Goal: Use online tool/utility: Utilize a website feature to perform a specific function

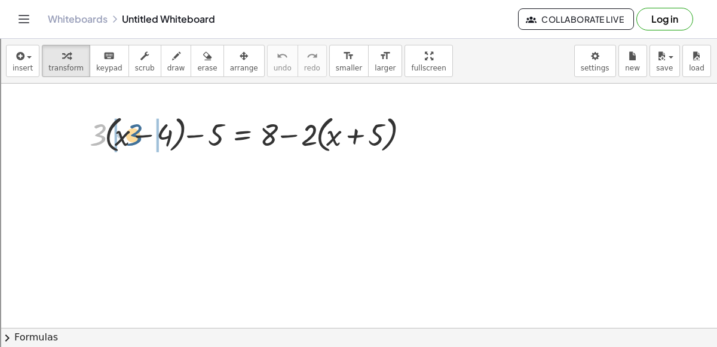
drag, startPoint x: 97, startPoint y: 142, endPoint x: 133, endPoint y: 142, distance: 35.8
click at [133, 142] on div at bounding box center [252, 133] width 336 height 45
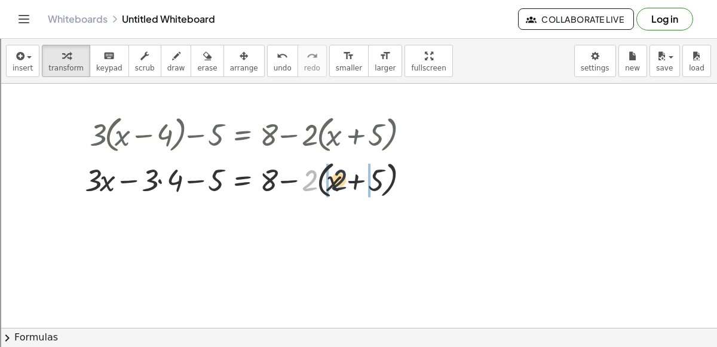
drag, startPoint x: 310, startPoint y: 180, endPoint x: 343, endPoint y: 180, distance: 32.9
click at [343, 180] on div at bounding box center [249, 178] width 341 height 45
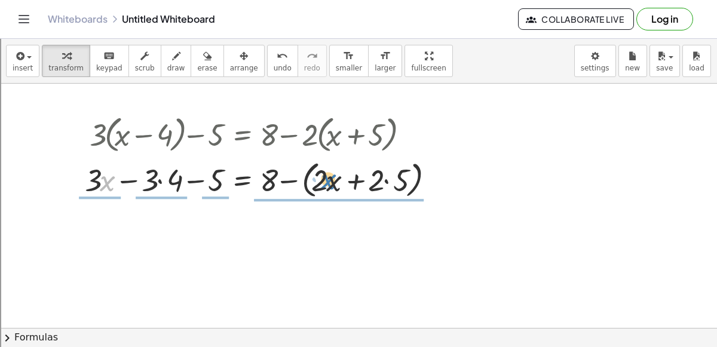
drag, startPoint x: 104, startPoint y: 184, endPoint x: 329, endPoint y: 183, distance: 224.6
click at [329, 183] on div at bounding box center [262, 178] width 366 height 45
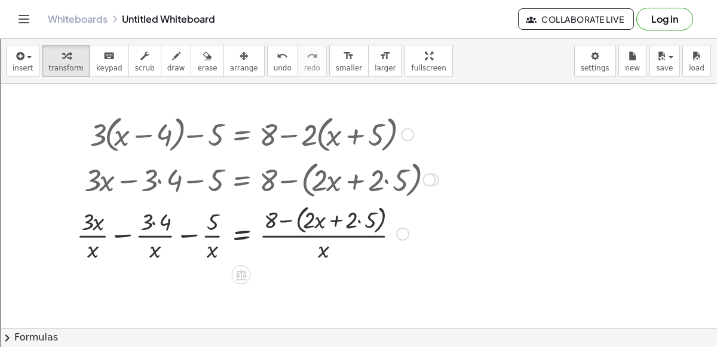
click at [395, 230] on div at bounding box center [257, 232] width 374 height 63
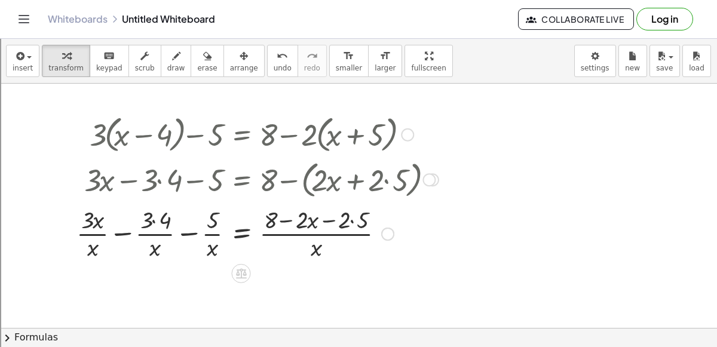
click at [386, 232] on div at bounding box center [387, 233] width 13 height 13
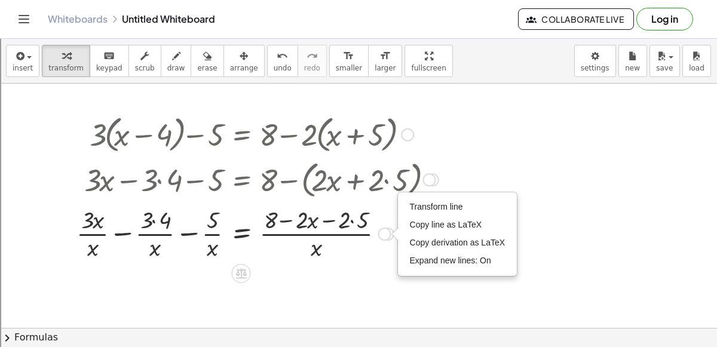
click at [73, 118] on div at bounding box center [68, 187] width 18 height 158
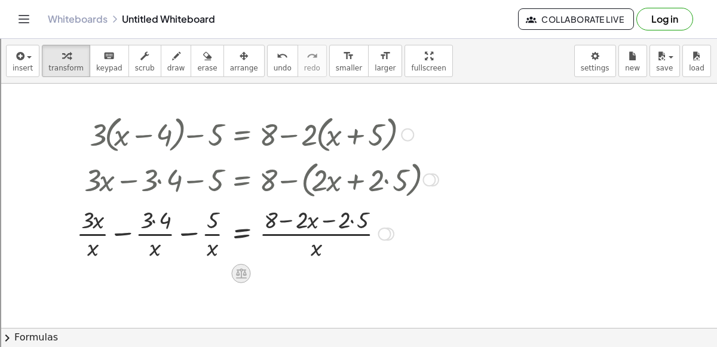
click at [244, 265] on div at bounding box center [240, 273] width 19 height 19
click at [286, 272] on icon at bounding box center [288, 273] width 7 height 2
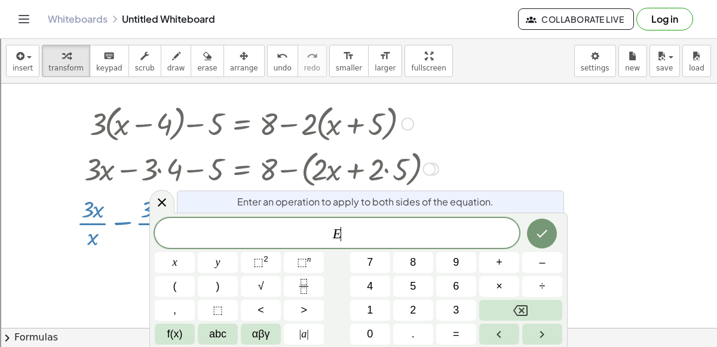
scroll to position [18, 0]
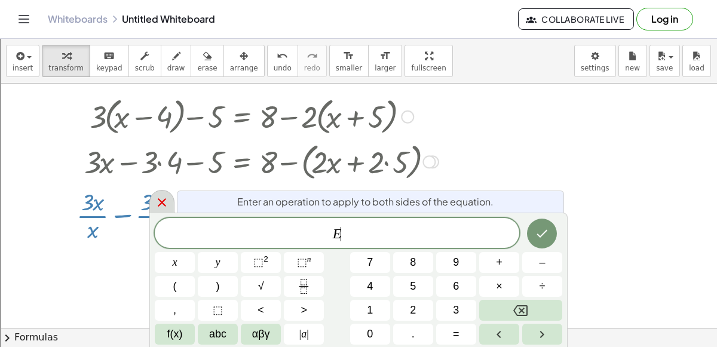
click at [166, 195] on icon at bounding box center [162, 202] width 14 height 14
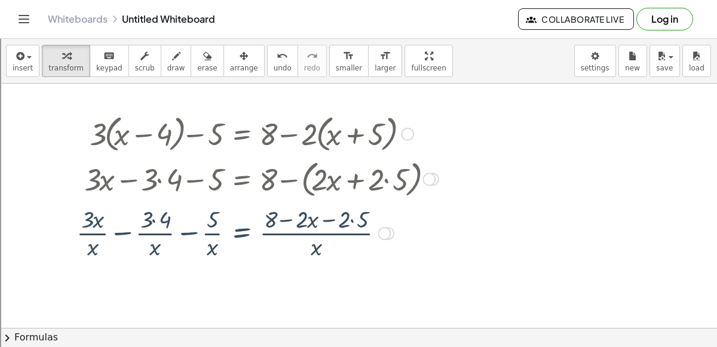
scroll to position [0, 0]
click at [267, 62] on button "undo undo" at bounding box center [282, 61] width 31 height 32
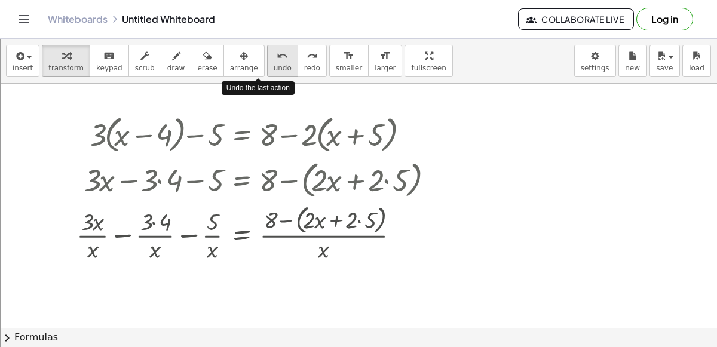
click at [267, 62] on button "undo undo" at bounding box center [282, 61] width 31 height 32
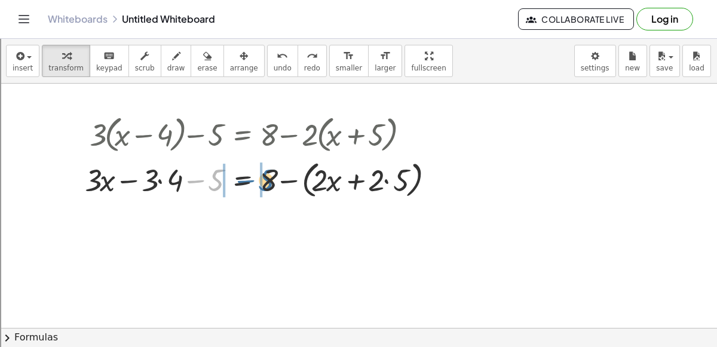
drag, startPoint x: 215, startPoint y: 177, endPoint x: 268, endPoint y: 177, distance: 52.6
click at [268, 177] on div at bounding box center [262, 178] width 366 height 45
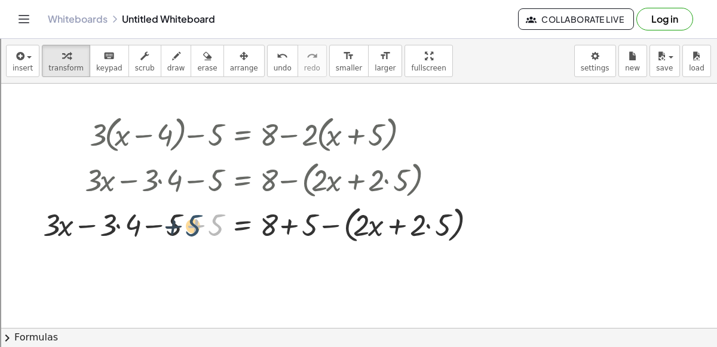
drag, startPoint x: 215, startPoint y: 226, endPoint x: 189, endPoint y: 226, distance: 26.3
click at [189, 226] on div at bounding box center [261, 223] width 449 height 45
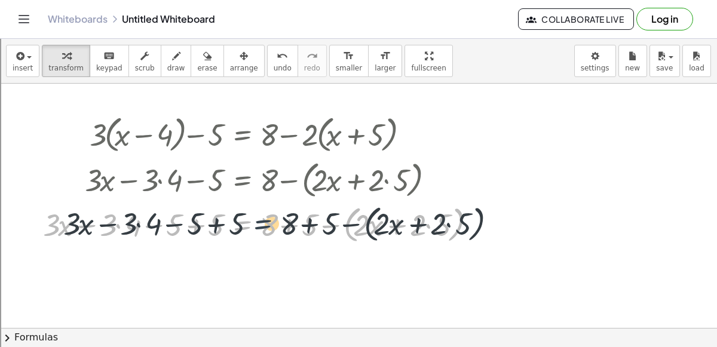
drag, startPoint x: 256, startPoint y: 232, endPoint x: 294, endPoint y: 228, distance: 38.5
click at [294, 228] on div at bounding box center [261, 223] width 449 height 45
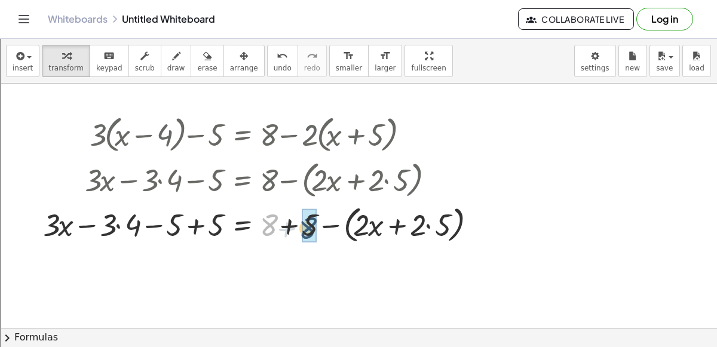
drag, startPoint x: 271, startPoint y: 226, endPoint x: 318, endPoint y: 228, distance: 46.6
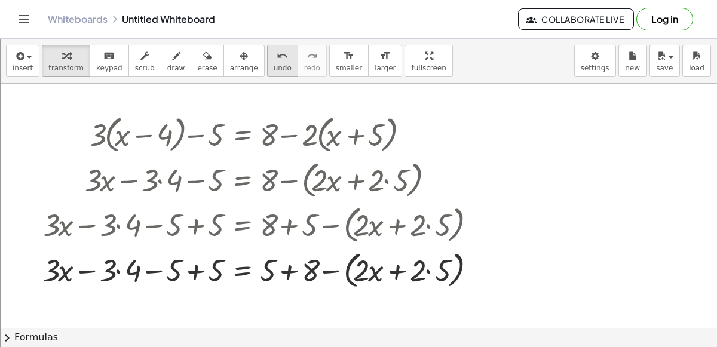
click at [277, 60] on icon "undo" at bounding box center [282, 56] width 11 height 14
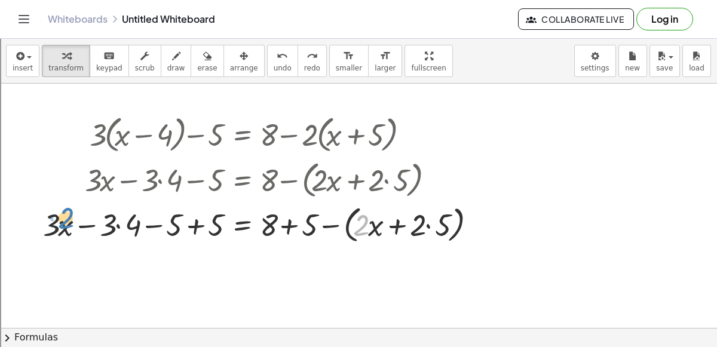
drag, startPoint x: 354, startPoint y: 231, endPoint x: 59, endPoint y: 226, distance: 295.1
click at [59, 226] on div at bounding box center [261, 223] width 449 height 45
drag, startPoint x: 59, startPoint y: 226, endPoint x: 43, endPoint y: 229, distance: 16.4
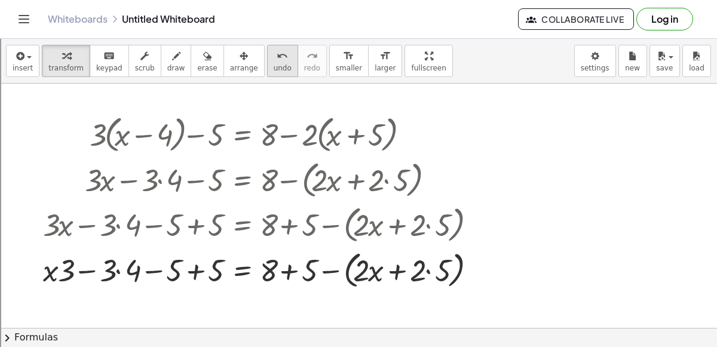
click at [277, 60] on icon "undo" at bounding box center [282, 56] width 11 height 14
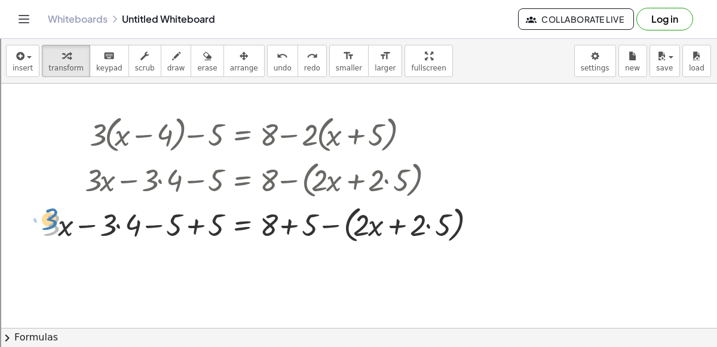
drag, startPoint x: 55, startPoint y: 221, endPoint x: 56, endPoint y: 215, distance: 6.0
click at [56, 215] on div at bounding box center [261, 223] width 449 height 45
click at [360, 222] on div at bounding box center [261, 223] width 449 height 45
drag, startPoint x: 453, startPoint y: 227, endPoint x: 453, endPoint y: 215, distance: 11.9
click at [453, 215] on div at bounding box center [261, 223] width 449 height 45
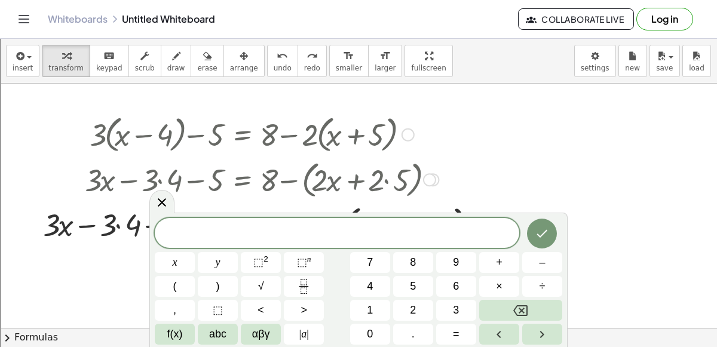
click at [395, 43] on div "insert select one: Math Expression Function Text Youtube Video Graphing Geometr…" at bounding box center [358, 61] width 717 height 45
click at [425, 54] on icon "button" at bounding box center [429, 56] width 8 height 14
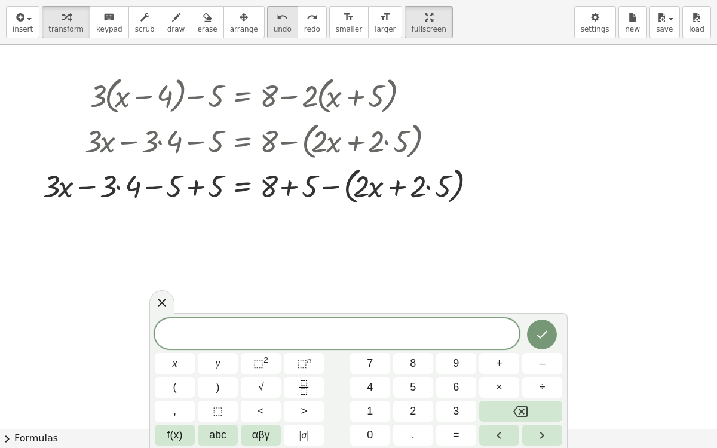
click at [267, 8] on button "undo undo" at bounding box center [282, 22] width 31 height 32
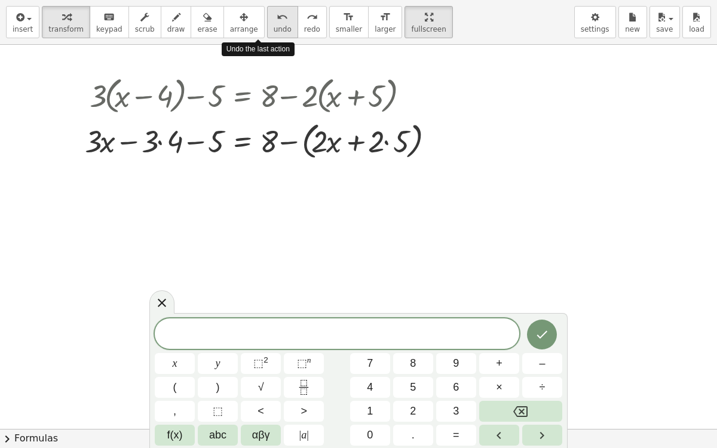
click at [267, 8] on button "undo undo" at bounding box center [282, 22] width 31 height 32
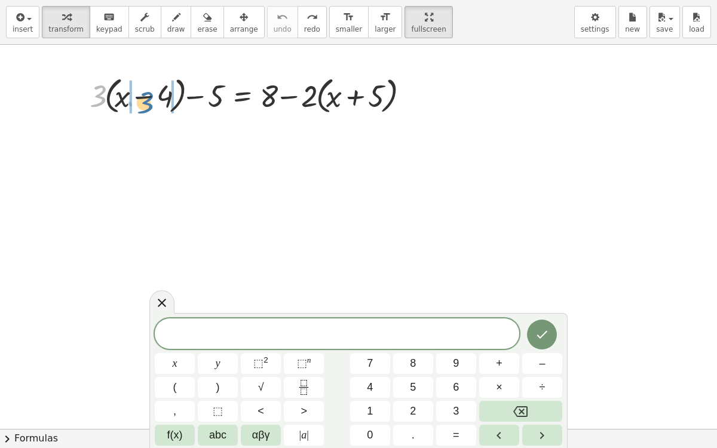
drag, startPoint x: 96, startPoint y: 84, endPoint x: 143, endPoint y: 90, distance: 48.2
click at [143, 90] on div at bounding box center [252, 94] width 336 height 45
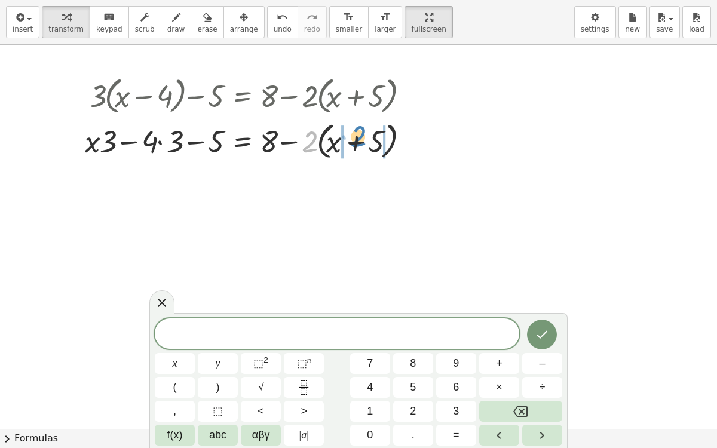
drag, startPoint x: 303, startPoint y: 134, endPoint x: 349, endPoint y: 130, distance: 46.2
click at [349, 130] on div at bounding box center [249, 140] width 341 height 45
click at [267, 6] on button "undo undo" at bounding box center [282, 22] width 31 height 32
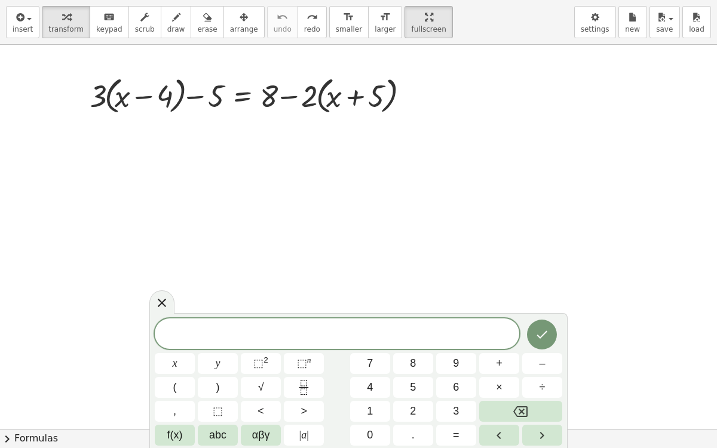
click at [228, 330] on span at bounding box center [337, 335] width 364 height 18
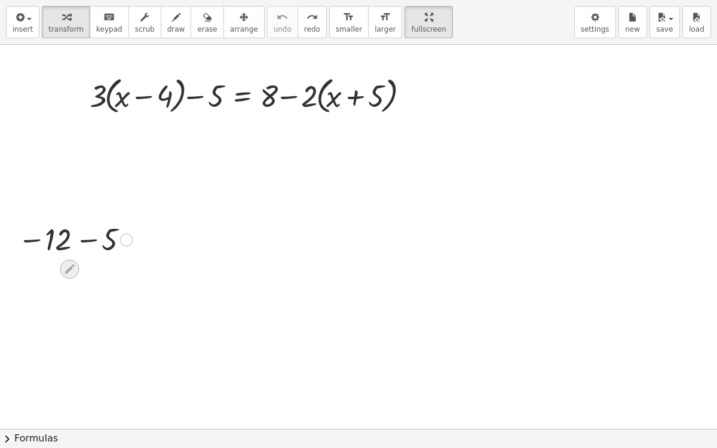
click at [67, 263] on icon at bounding box center [69, 269] width 13 height 13
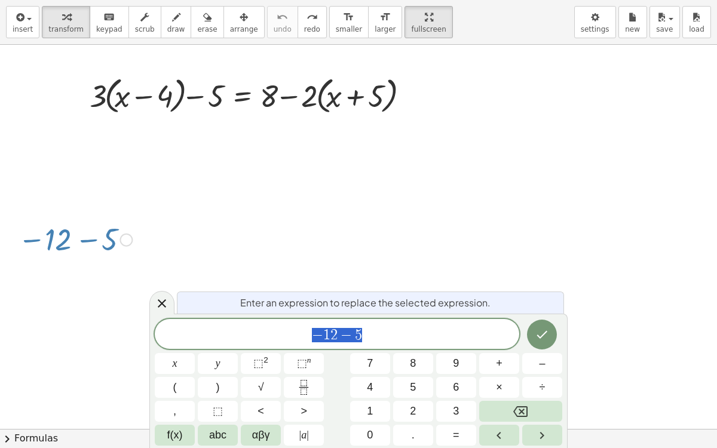
click at [128, 229] on div at bounding box center [75, 238] width 126 height 39
click at [127, 240] on div at bounding box center [125, 240] width 13 height 13
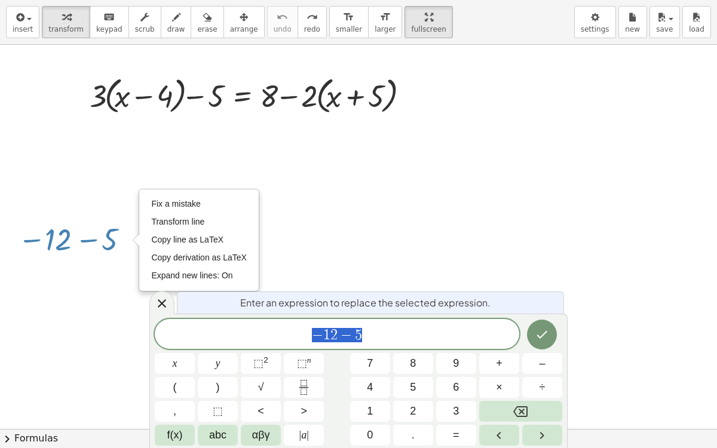
click at [438, 126] on div at bounding box center [358, 429] width 717 height 768
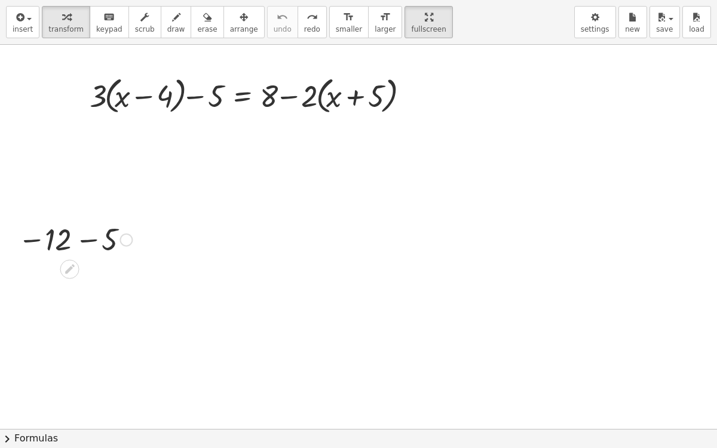
click at [113, 241] on div at bounding box center [75, 238] width 126 height 39
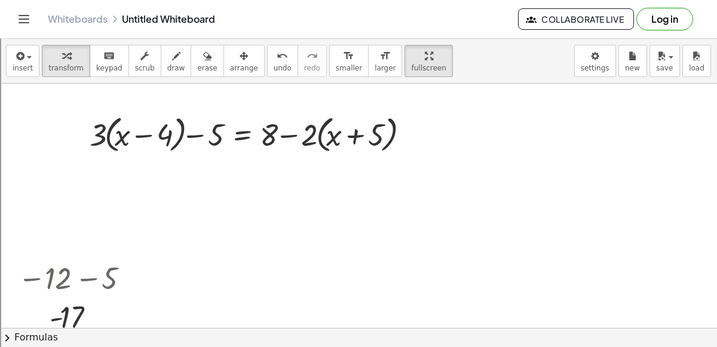
drag, startPoint x: 60, startPoint y: 249, endPoint x: 100, endPoint y: 248, distance: 40.0
